Goal: Transaction & Acquisition: Register for event/course

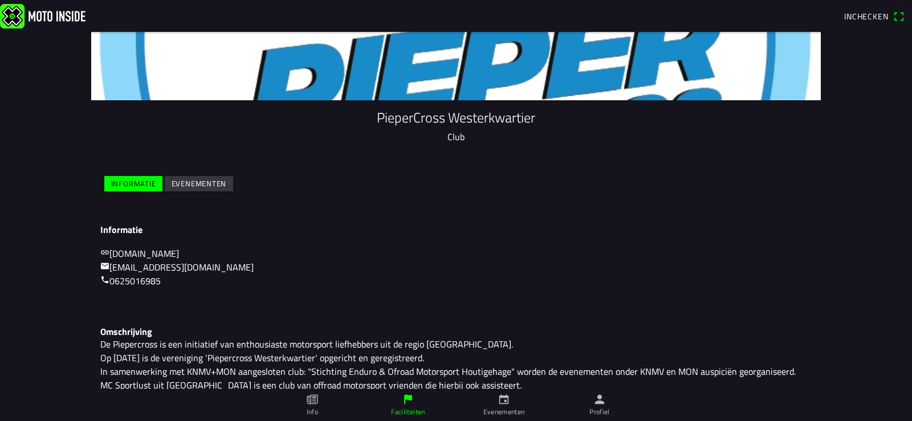
scroll to position [111, 0]
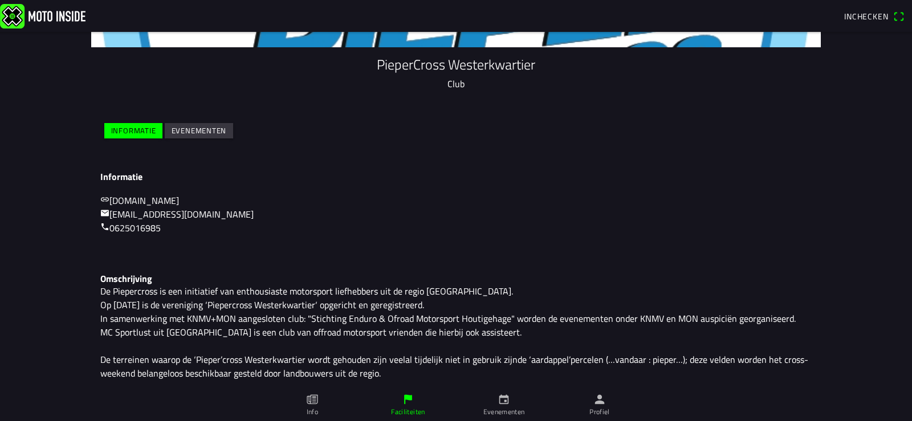
click at [0, 0] on slot "Evenementen" at bounding box center [0, 0] width 0 height 0
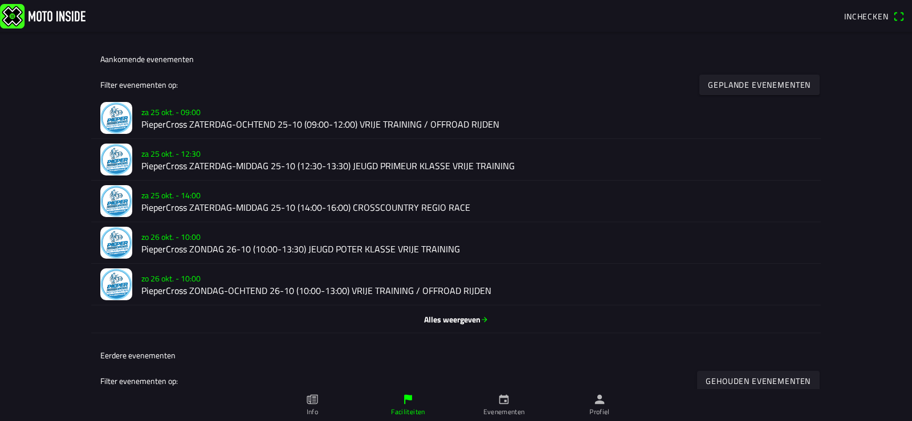
scroll to position [228, 0]
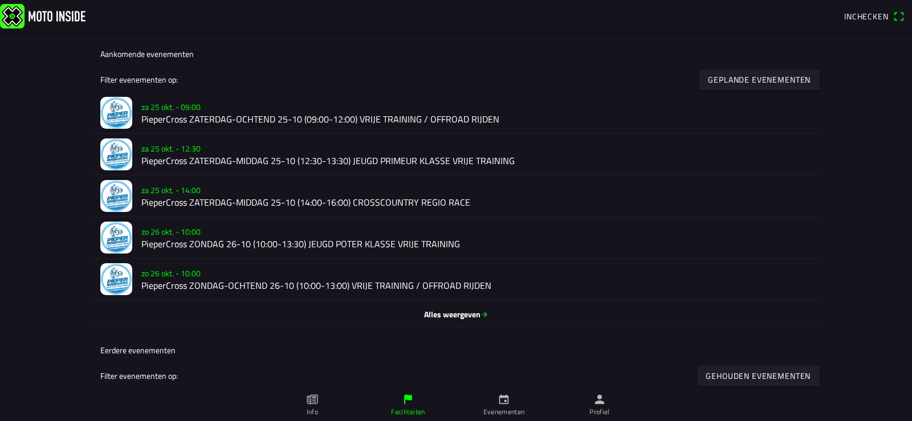
click at [249, 116] on h2 "PieperCross ZATERDAG-OCHTEND 25-10 (09:00-12:00) VRIJE TRAINING / OFFROAD RIJDEN" at bounding box center [476, 119] width 670 height 11
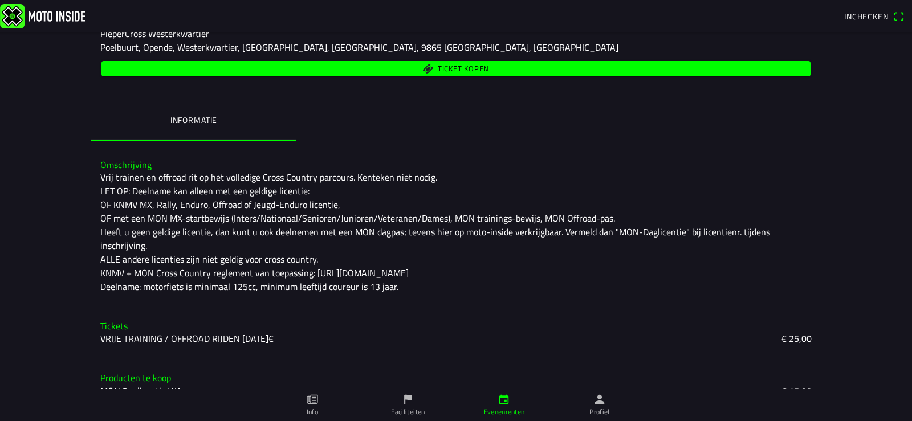
scroll to position [179, 0]
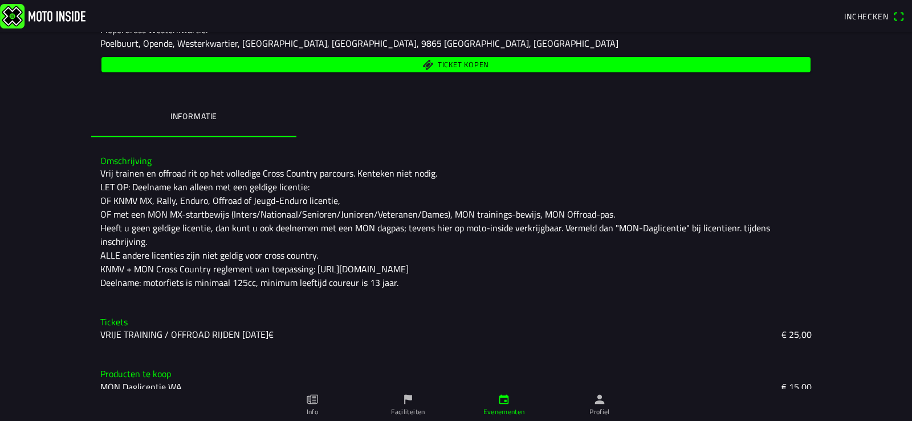
click at [0, 0] on slot "VRIJE TRAINING / OFFROAD RIJDEN [DATE]€" at bounding box center [0, 0] width 0 height 0
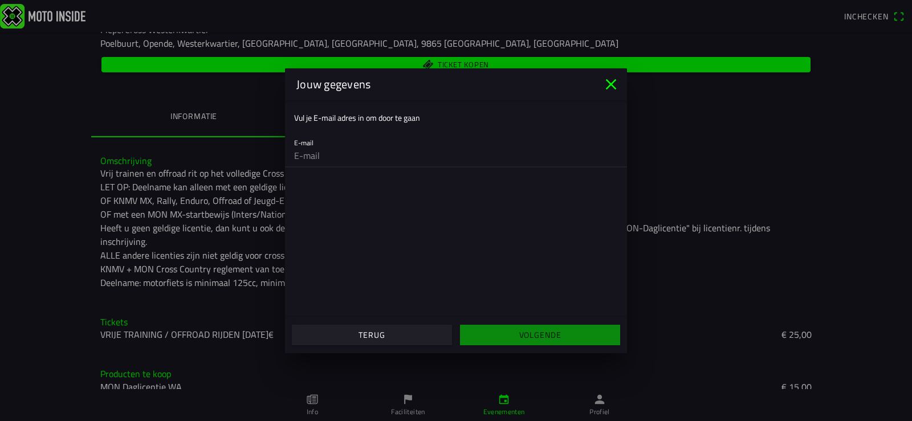
click at [311, 162] on input "email" at bounding box center [456, 155] width 324 height 23
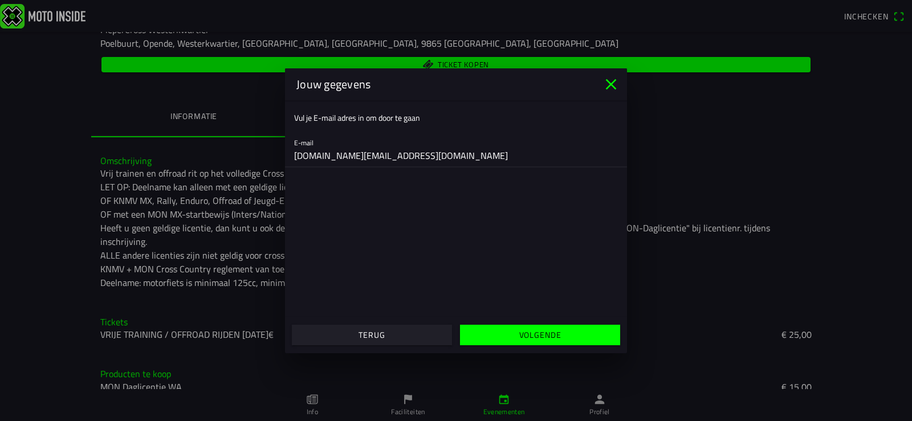
type input "[DOMAIN_NAME][EMAIL_ADDRESS][DOMAIN_NAME]"
click at [0, 0] on slot "Volgende" at bounding box center [0, 0] width 0 height 0
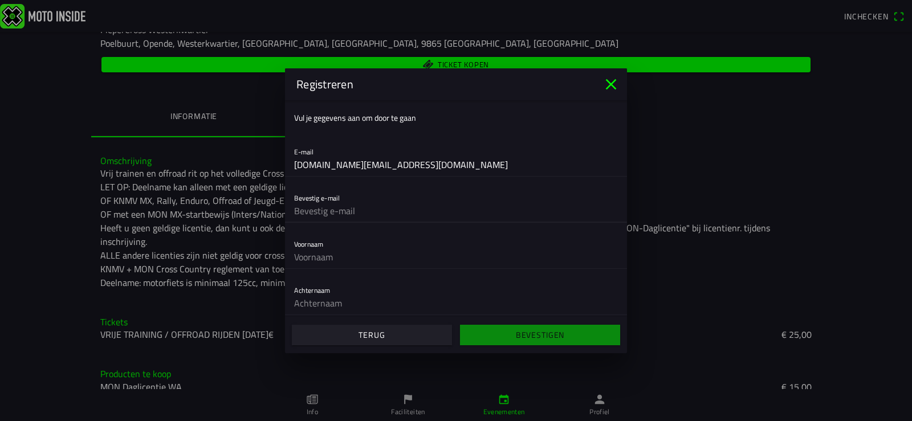
click at [321, 211] on input "text" at bounding box center [456, 210] width 324 height 23
type input "[DOMAIN_NAME][EMAIL_ADDRESS][DOMAIN_NAME]"
click at [315, 260] on input "text" at bounding box center [456, 257] width 324 height 23
type input "[PERSON_NAME]"
click at [322, 299] on input "text" at bounding box center [456, 303] width 324 height 23
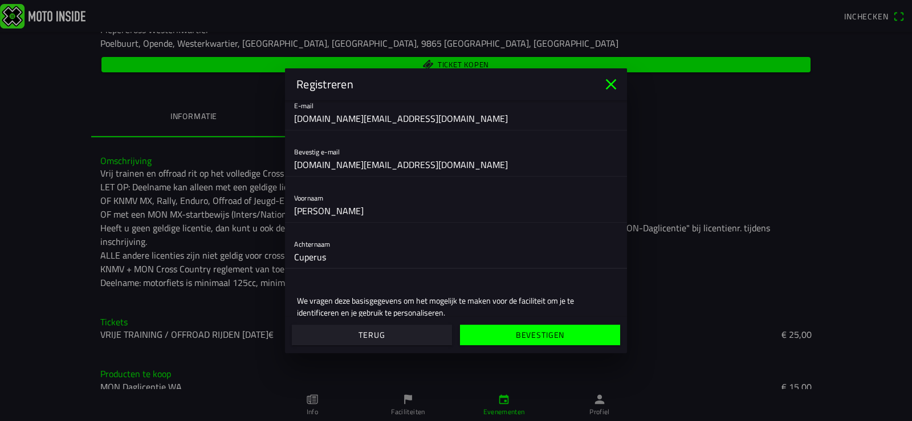
scroll to position [93, 0]
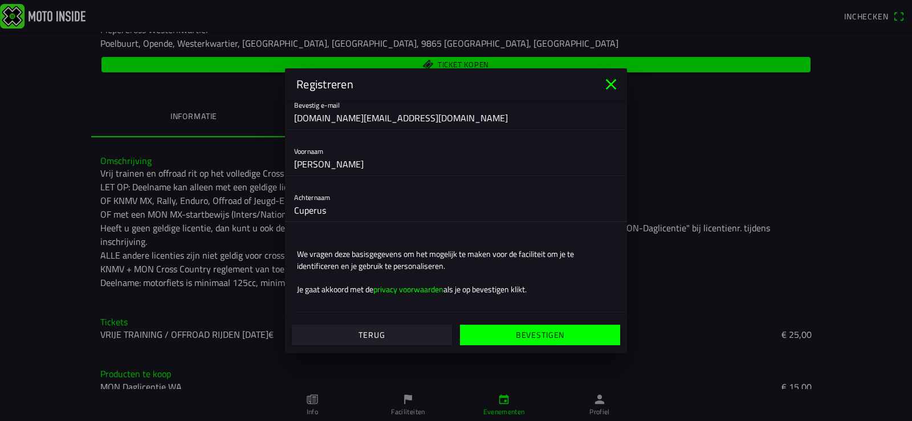
type input "Cuperus"
click at [0, 0] on slot "Bevestigen" at bounding box center [0, 0] width 0 height 0
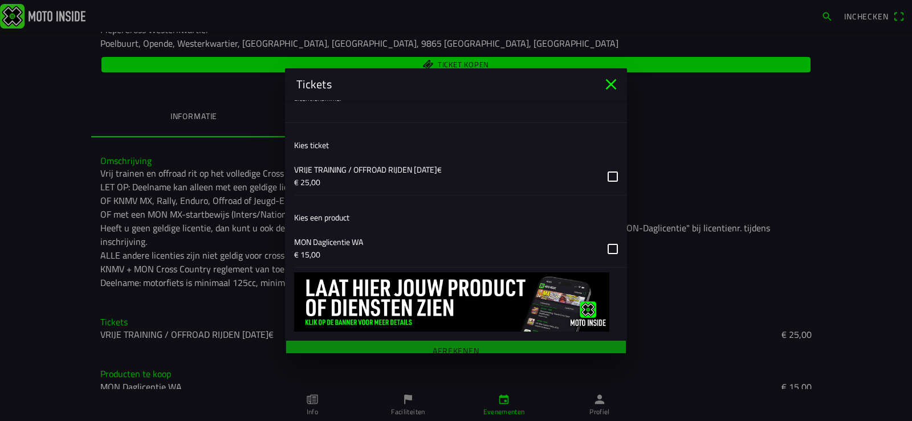
scroll to position [203, 0]
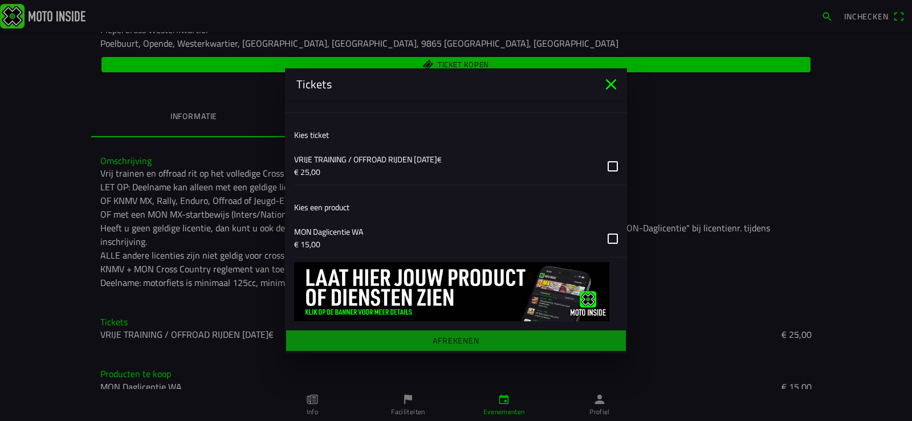
click at [599, 164] on button "button" at bounding box center [460, 166] width 333 height 37
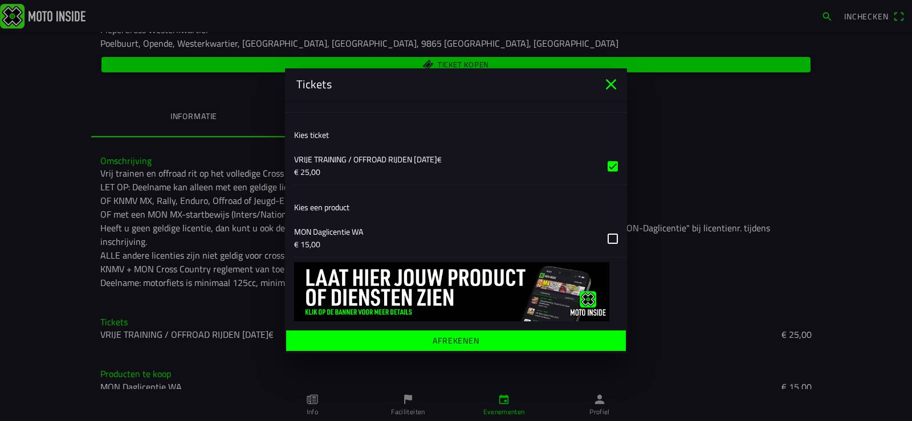
click at [443, 338] on ion-label "Afrekenen" at bounding box center [455, 340] width 47 height 8
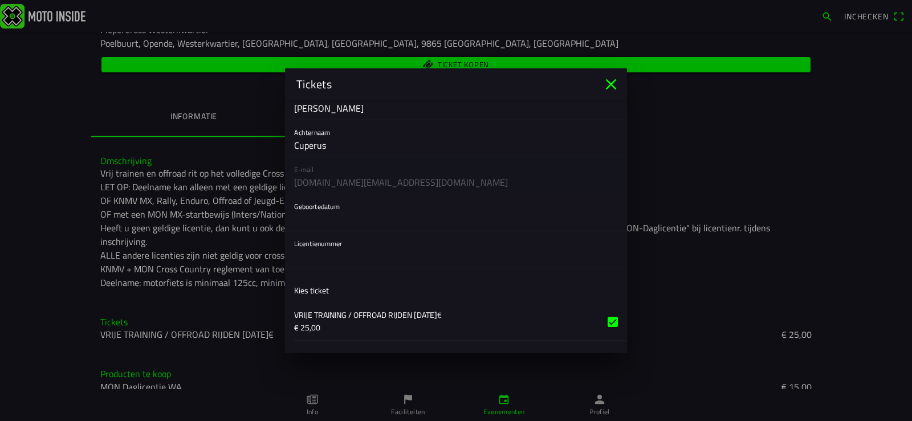
scroll to position [67, 0]
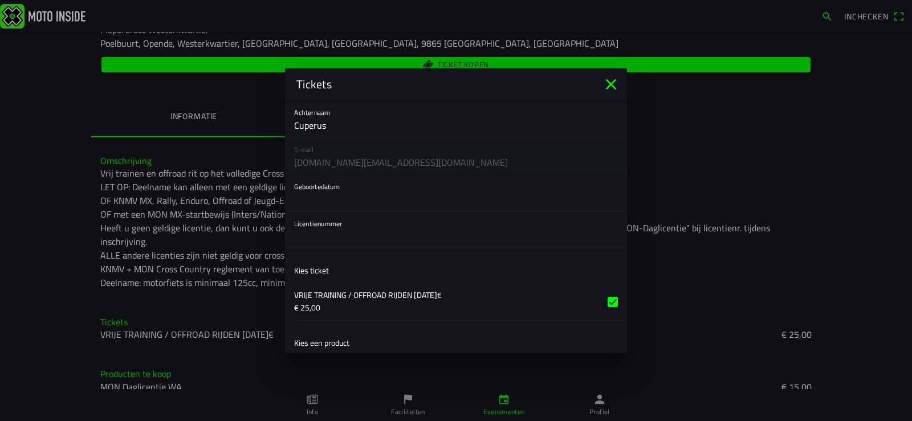
click at [309, 199] on button "button" at bounding box center [460, 192] width 333 height 36
click at [325, 198] on ion-backdrop at bounding box center [456, 210] width 912 height 421
click at [325, 198] on button "button" at bounding box center [460, 192] width 333 height 36
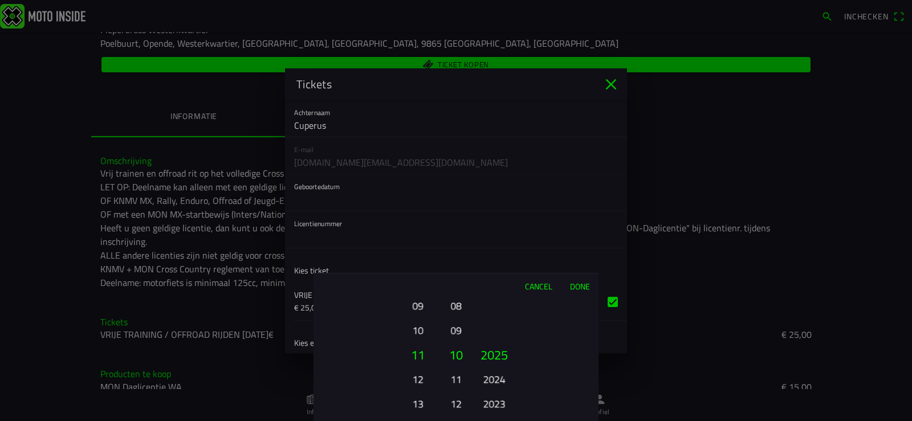
click at [532, 283] on button "Cancel" at bounding box center [538, 285] width 45 height 25
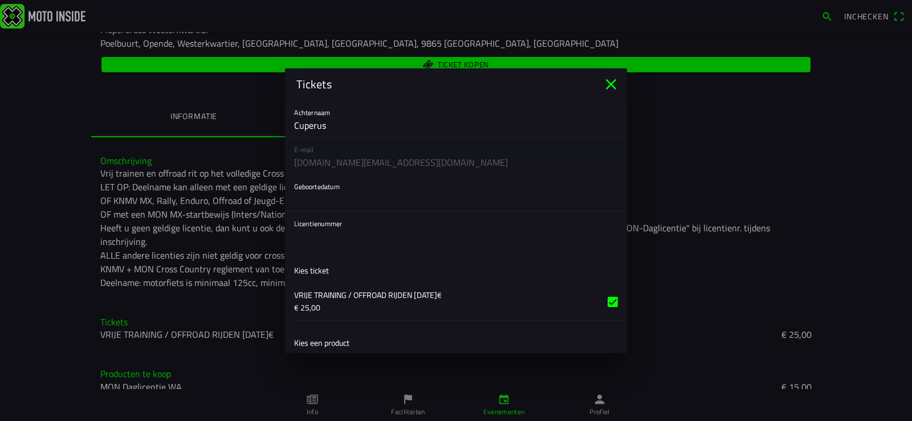
click at [309, 191] on button "button" at bounding box center [460, 192] width 333 height 36
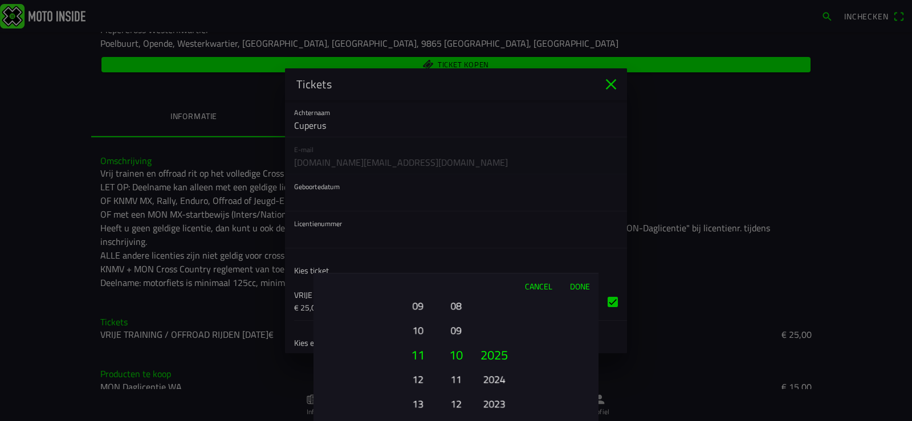
click at [544, 287] on button "Cancel" at bounding box center [538, 285] width 45 height 25
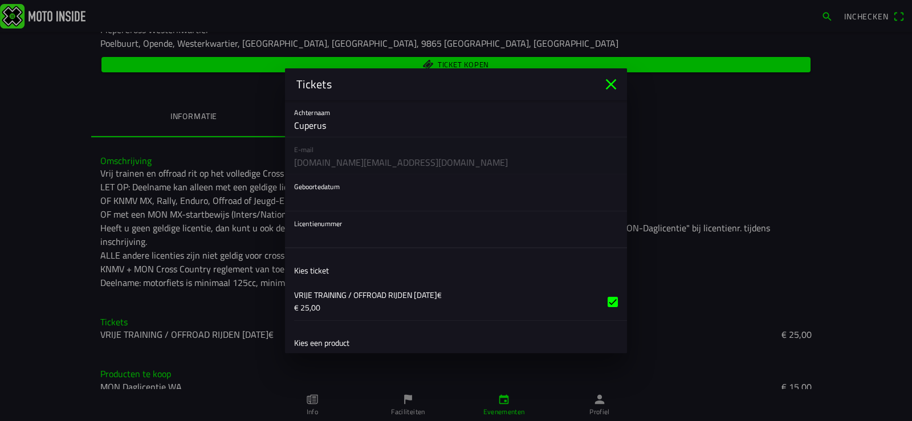
click at [324, 236] on input "text" at bounding box center [456, 236] width 324 height 23
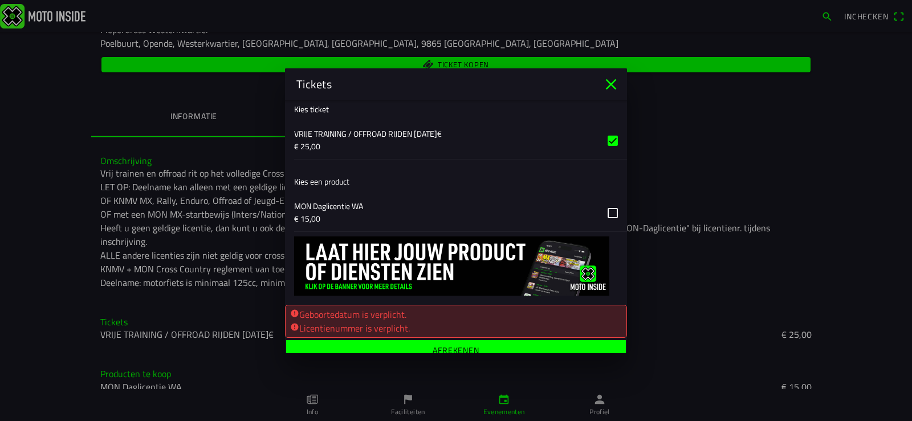
scroll to position [238, 0]
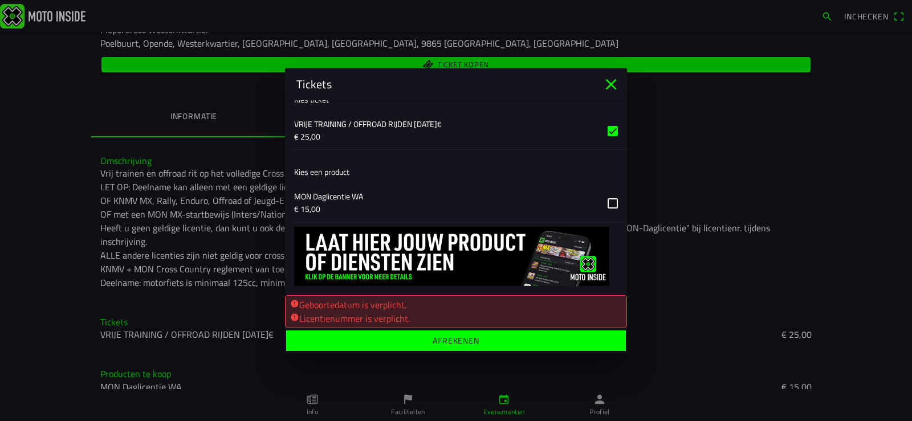
type input "38889"
click at [451, 343] on ion-label "Afrekenen" at bounding box center [455, 340] width 47 height 8
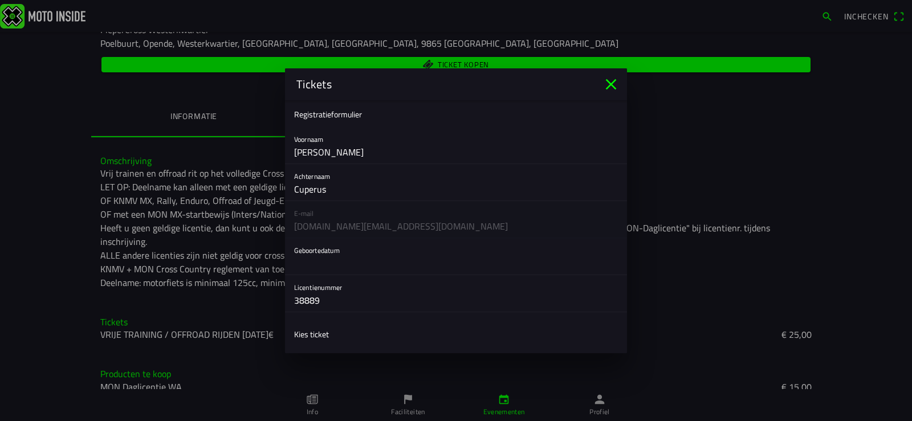
scroll to position [0, 0]
click at [315, 262] on button "button" at bounding box center [460, 260] width 333 height 36
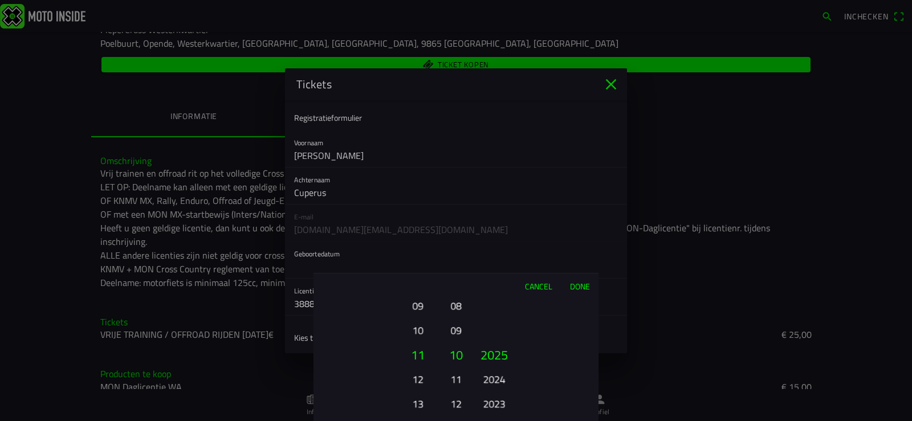
click at [448, 355] on button "10" at bounding box center [455, 354] width 19 height 25
click at [572, 285] on button "Done" at bounding box center [580, 285] width 38 height 25
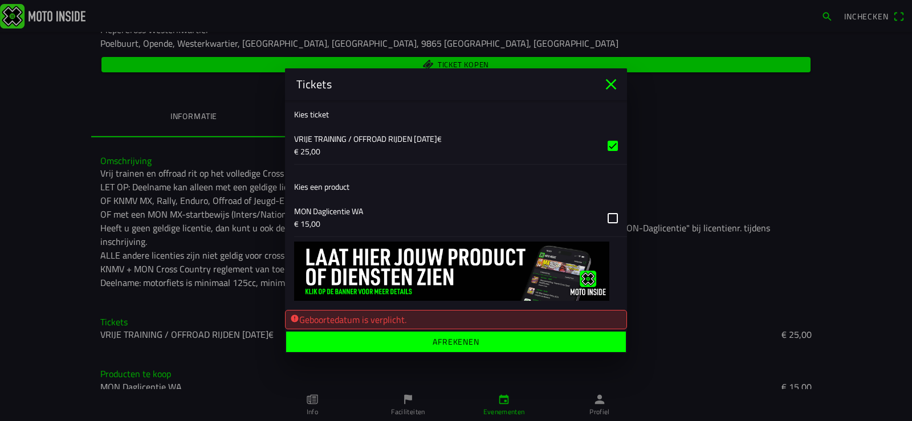
scroll to position [227, 0]
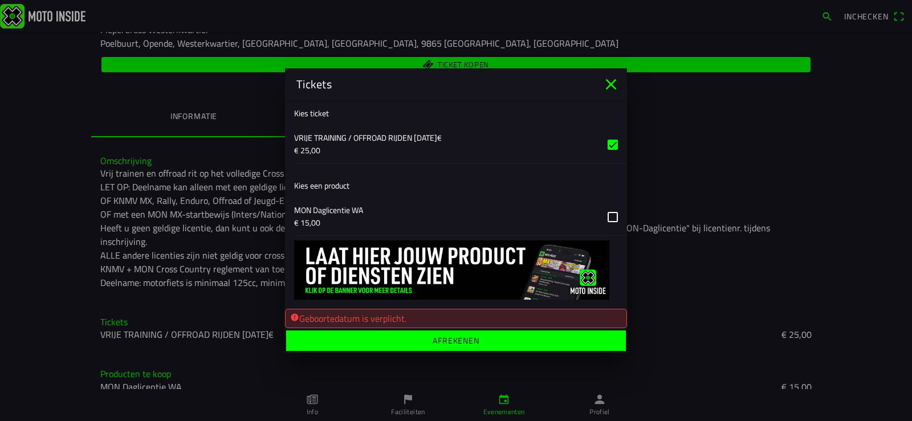
click at [447, 337] on ion-label "Afrekenen" at bounding box center [455, 340] width 47 height 8
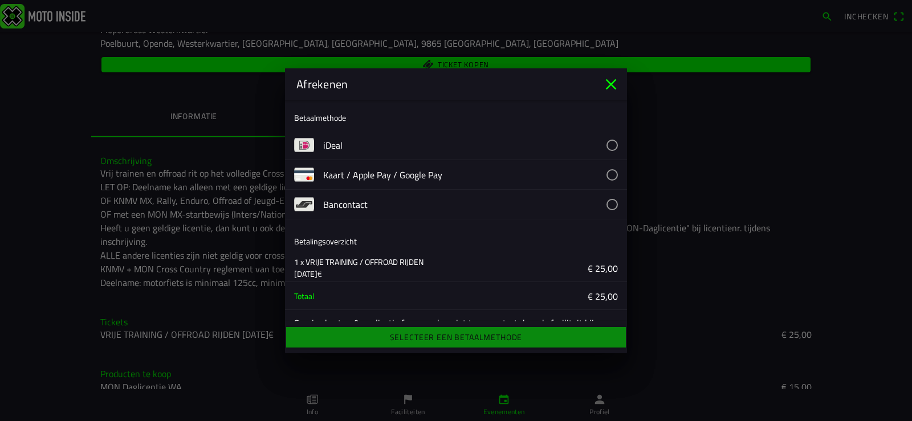
click at [307, 142] on img at bounding box center [304, 145] width 20 height 20
click at [602, 142] on button "button" at bounding box center [475, 144] width 304 height 29
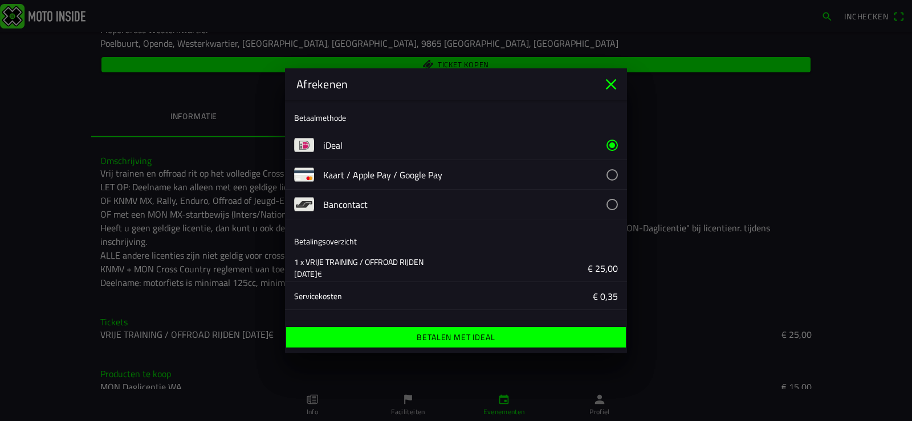
click at [448, 337] on ion-label "Betalen met iDeal" at bounding box center [456, 337] width 78 height 8
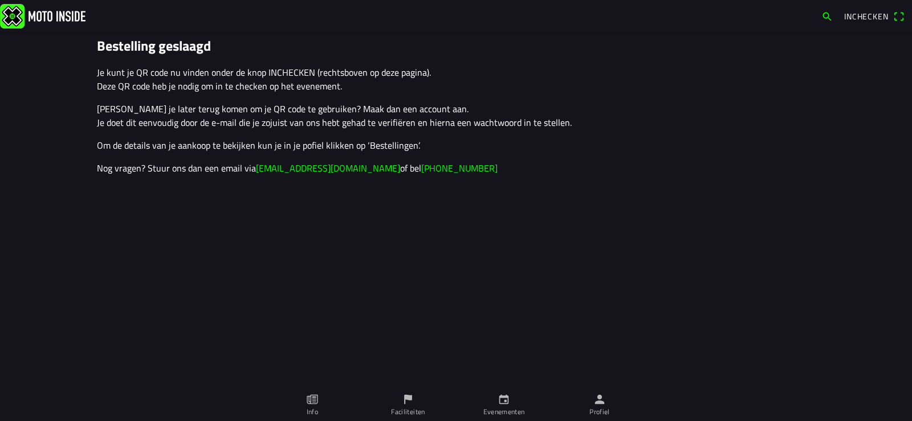
click at [872, 15] on span "Inchecken" at bounding box center [866, 16] width 44 height 12
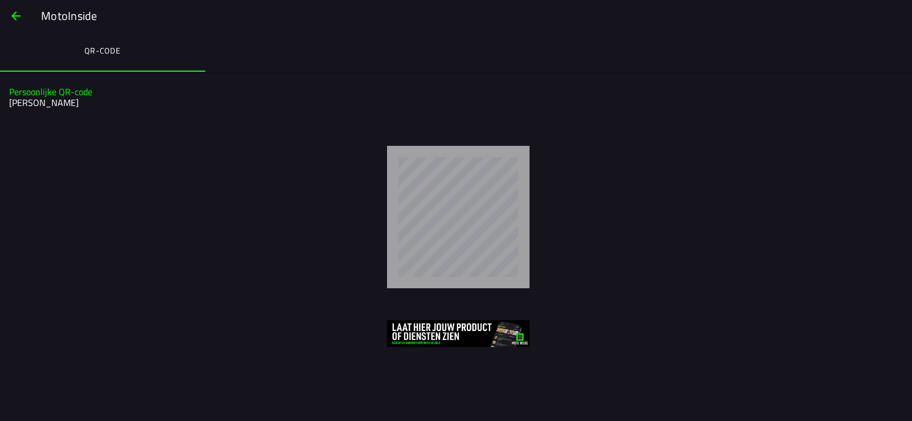
click at [20, 14] on span "button" at bounding box center [16, 15] width 14 height 27
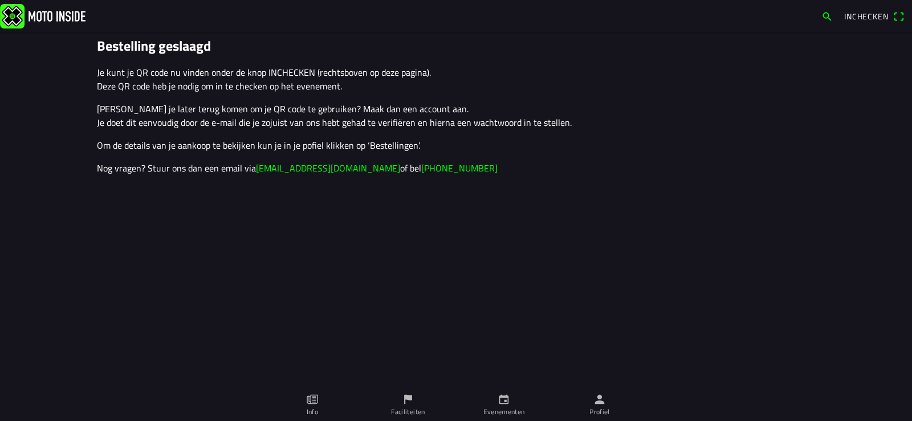
click at [872, 18] on span "Inchecken" at bounding box center [866, 16] width 44 height 12
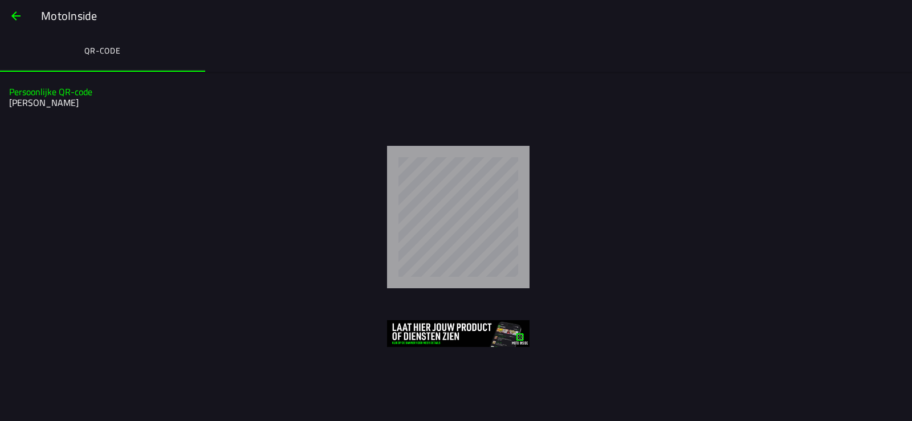
click at [16, 13] on span "button" at bounding box center [16, 15] width 14 height 27
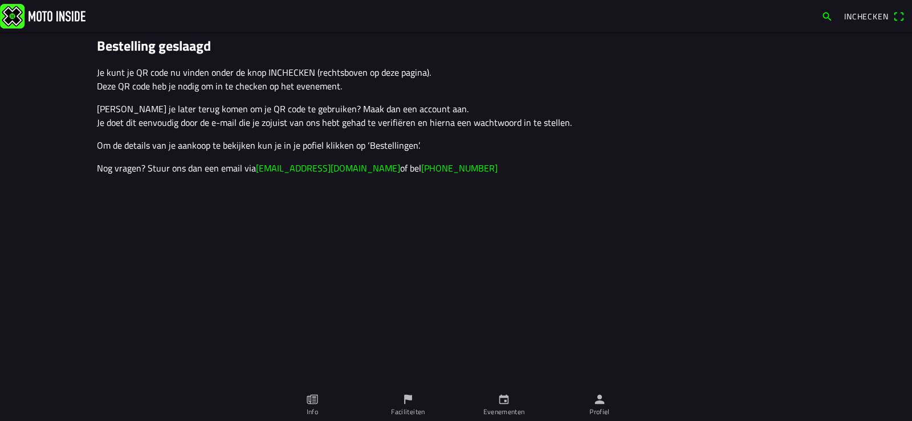
click at [600, 402] on icon "person" at bounding box center [600, 400] width 10 height 10
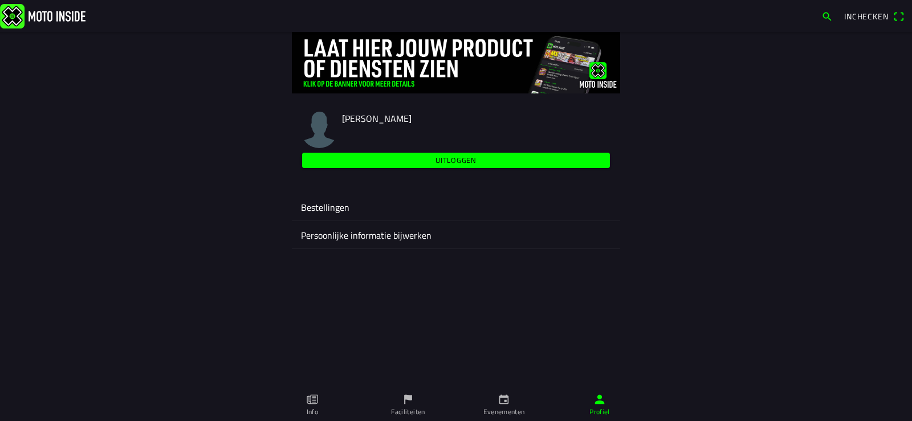
click at [584, 68] on img at bounding box center [456, 63] width 328 height 62
click at [336, 206] on ion-label "Bestellingen" at bounding box center [456, 208] width 310 height 14
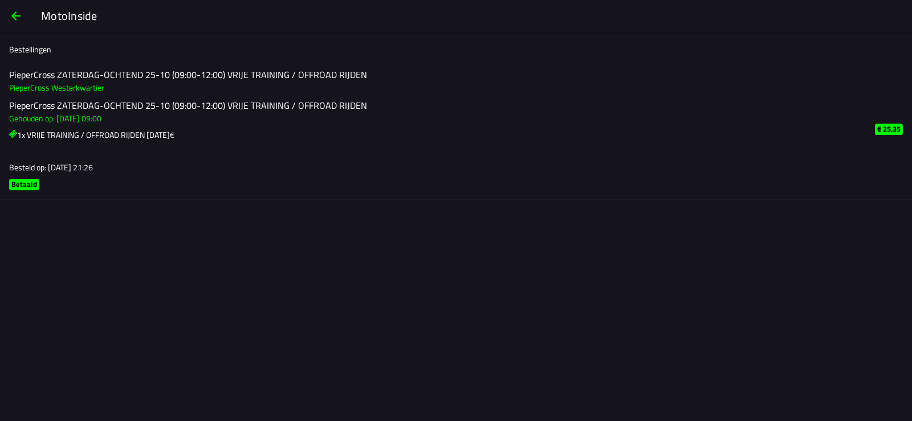
click at [13, 18] on span "button" at bounding box center [16, 15] width 14 height 27
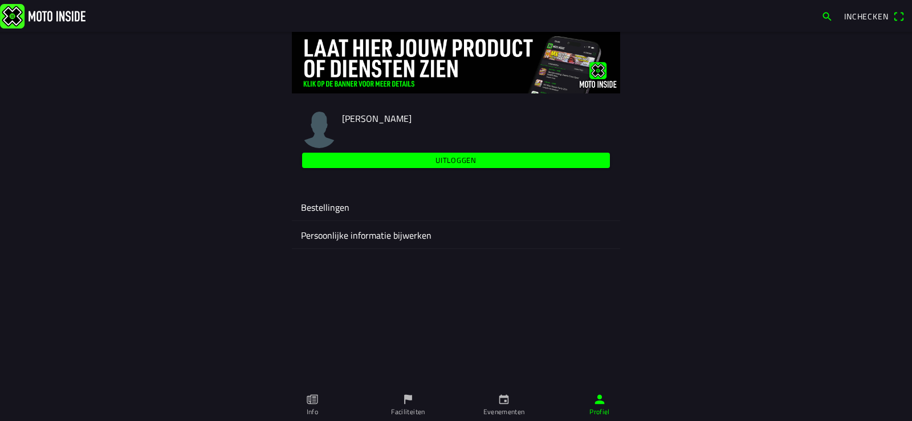
click at [889, 17] on ion-text "Inchecken" at bounding box center [868, 17] width 49 height 8
click at [876, 18] on span "Inchecken" at bounding box center [866, 16] width 44 height 12
